Goal: Find specific page/section: Find specific page/section

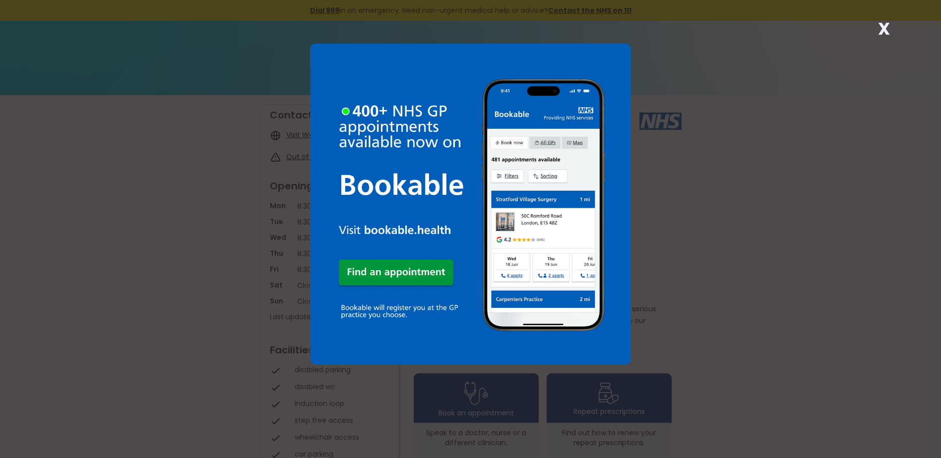
click at [885, 29] on strong "X" at bounding box center [884, 29] width 12 height 24
click at [882, 31] on strong "X" at bounding box center [884, 29] width 12 height 24
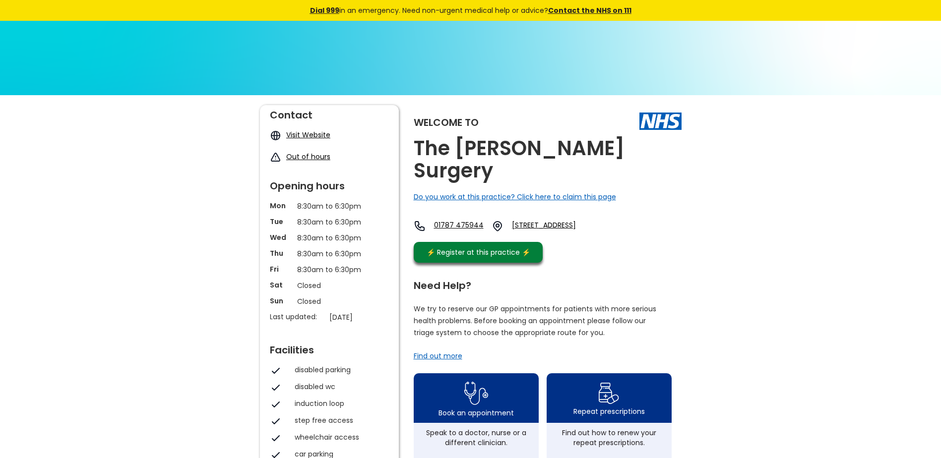
scroll to position [248, 0]
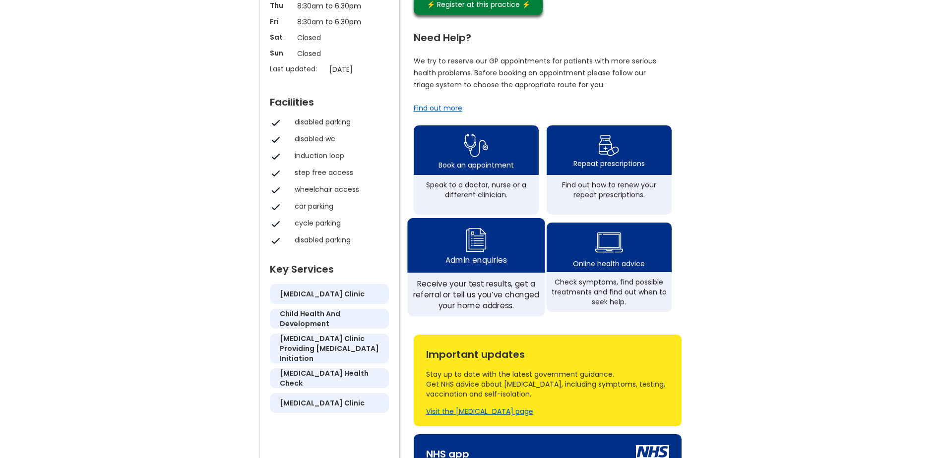
click at [467, 285] on div "Receive your test results, get a referral or tell us you’ve changed your home a…" at bounding box center [475, 295] width 137 height 44
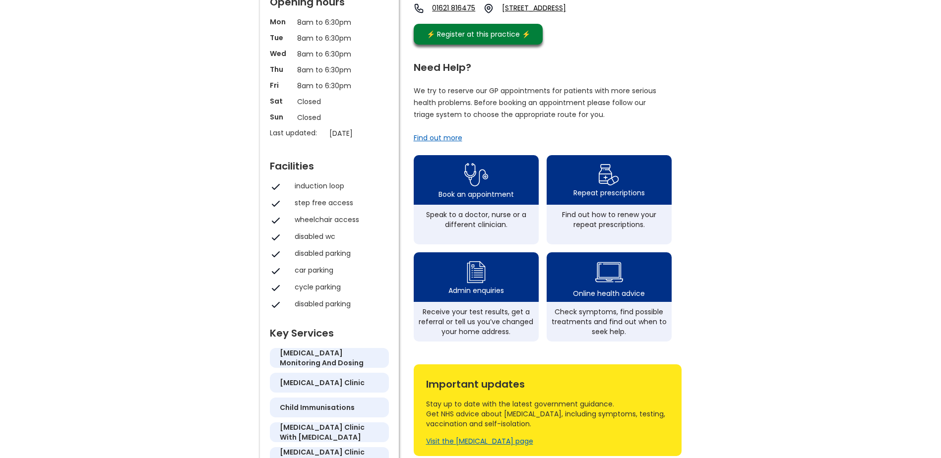
scroll to position [198, 0]
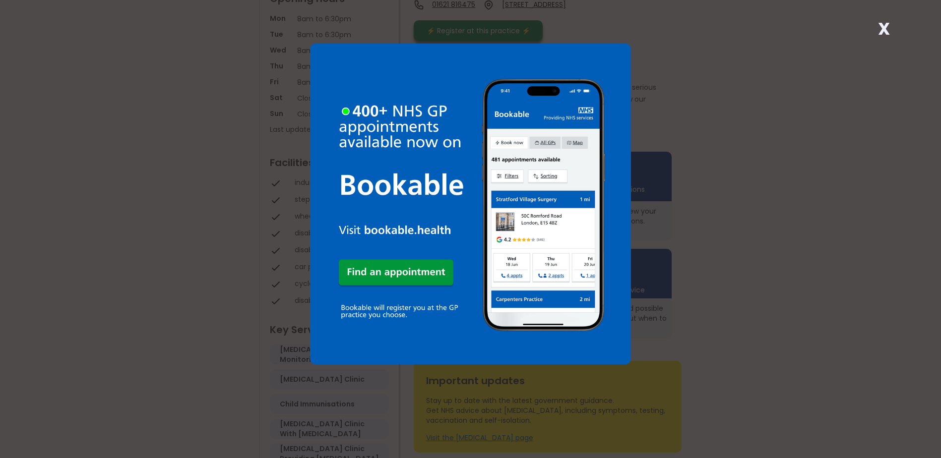
click at [885, 29] on strong "X" at bounding box center [884, 29] width 12 height 24
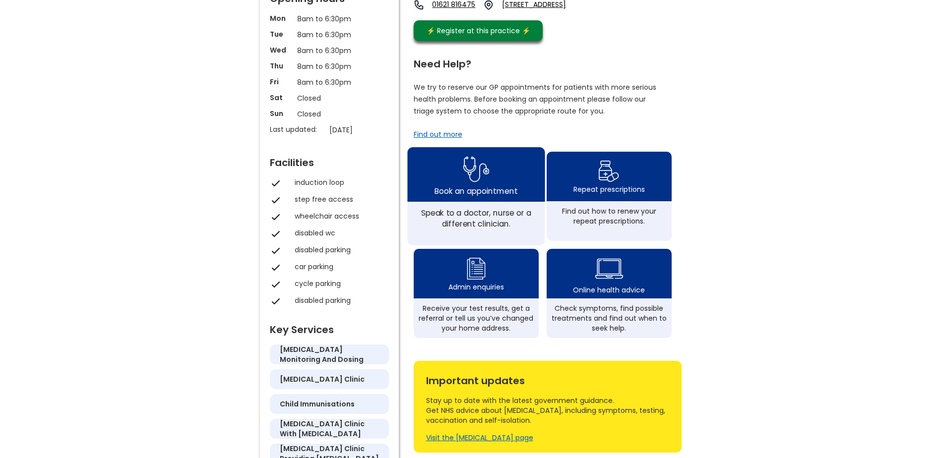
scroll to position [397, 0]
